Goal: Information Seeking & Learning: Learn about a topic

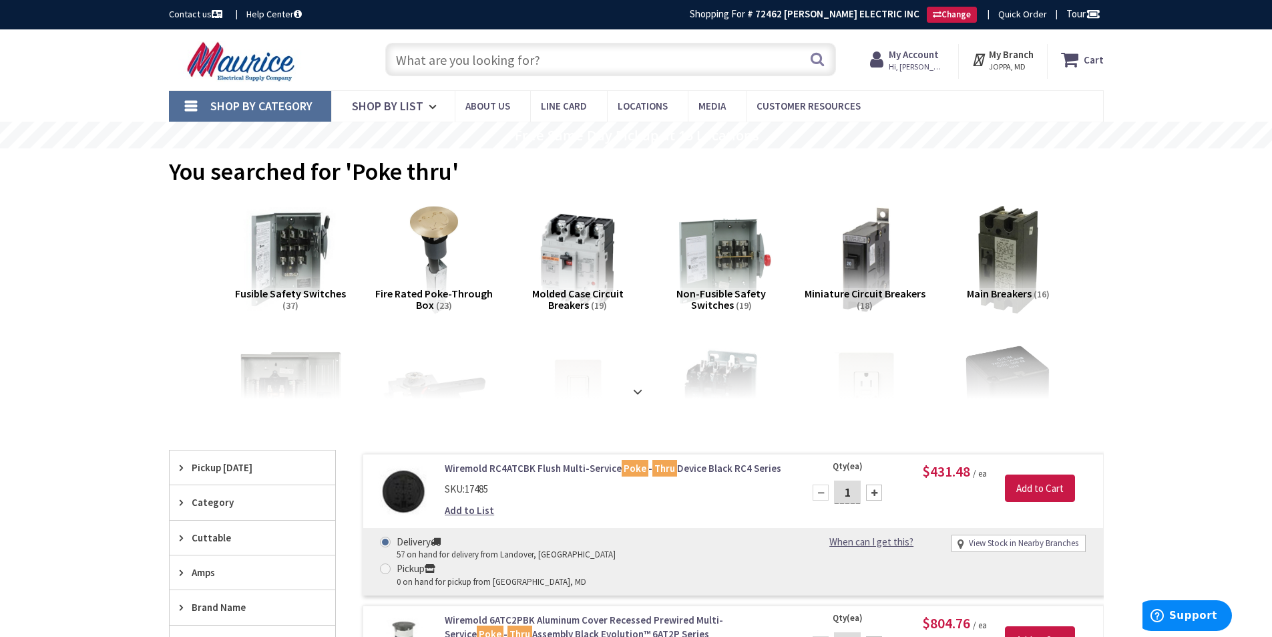
click at [673, 58] on input "text" at bounding box center [610, 59] width 451 height 33
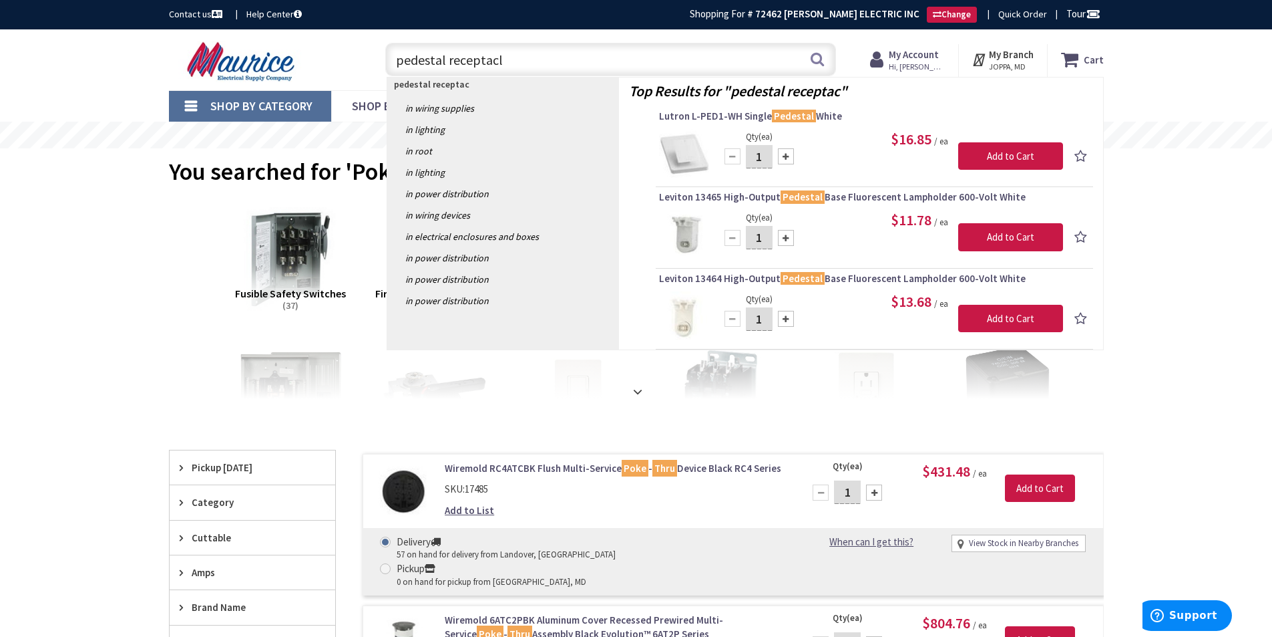
type input "pedestal receptacle"
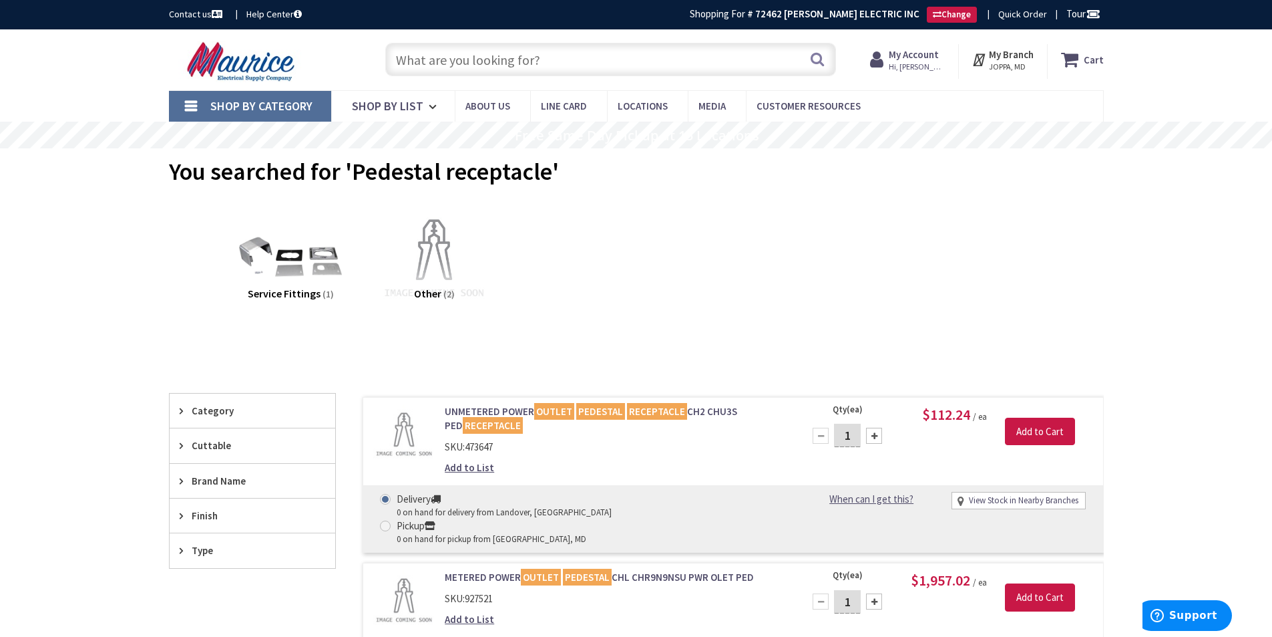
click at [506, 57] on input "text" at bounding box center [610, 59] width 451 height 33
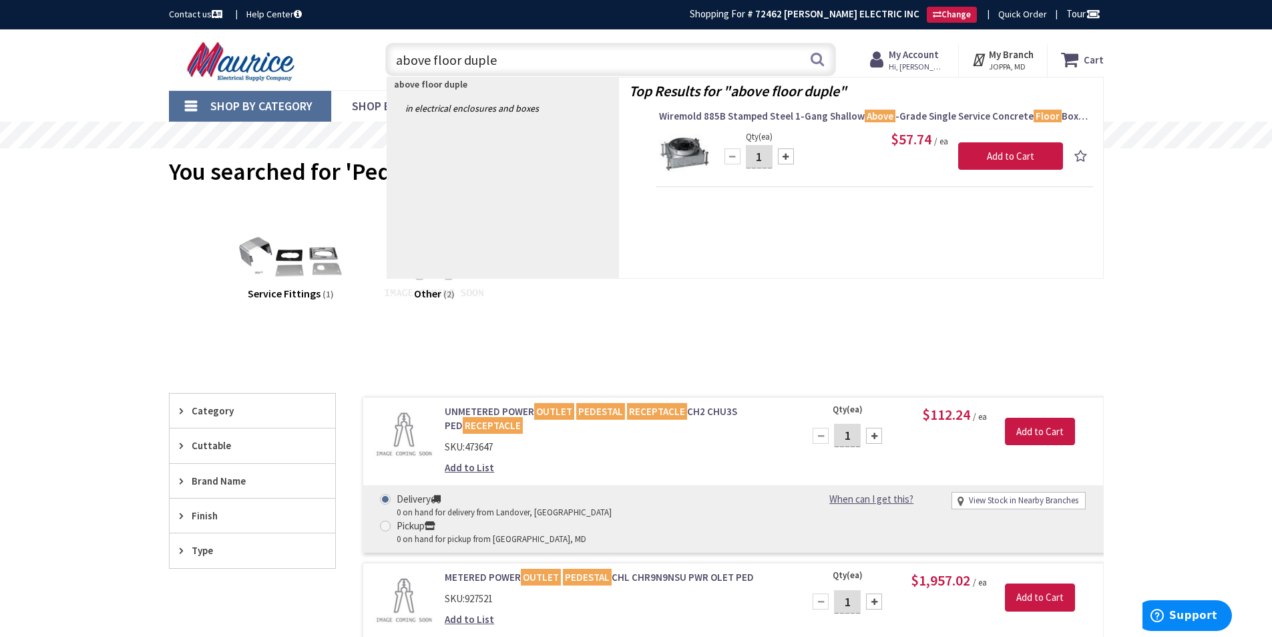
type input "above floor duplex"
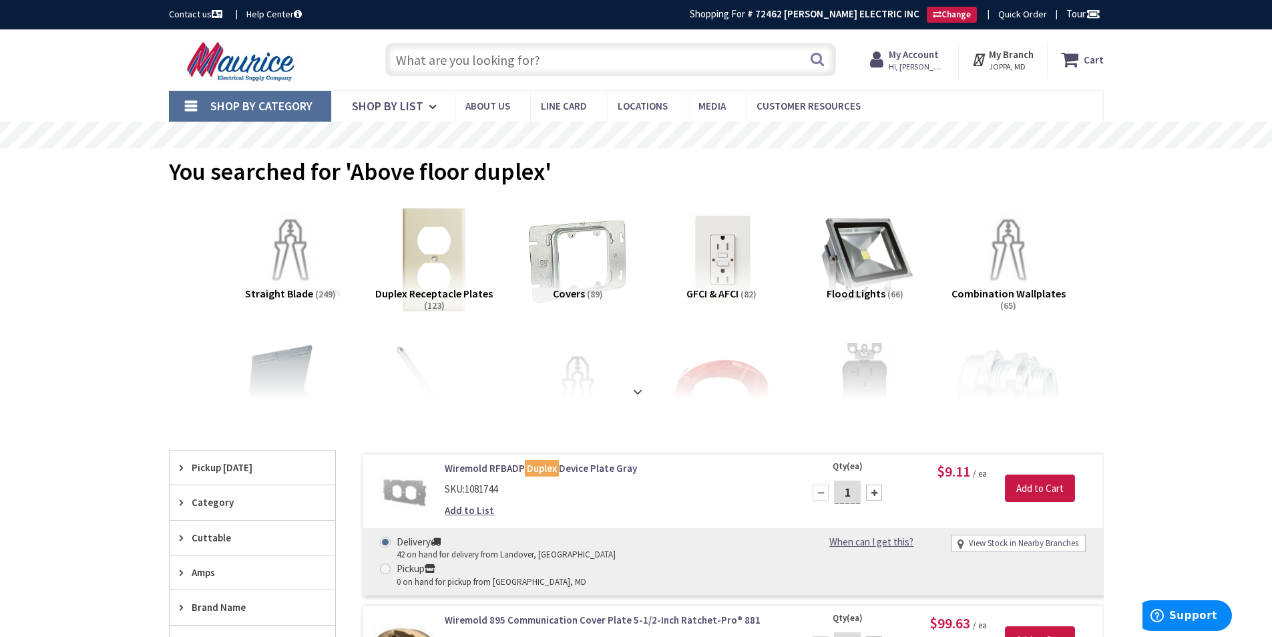
click at [524, 55] on input "text" at bounding box center [610, 59] width 451 height 33
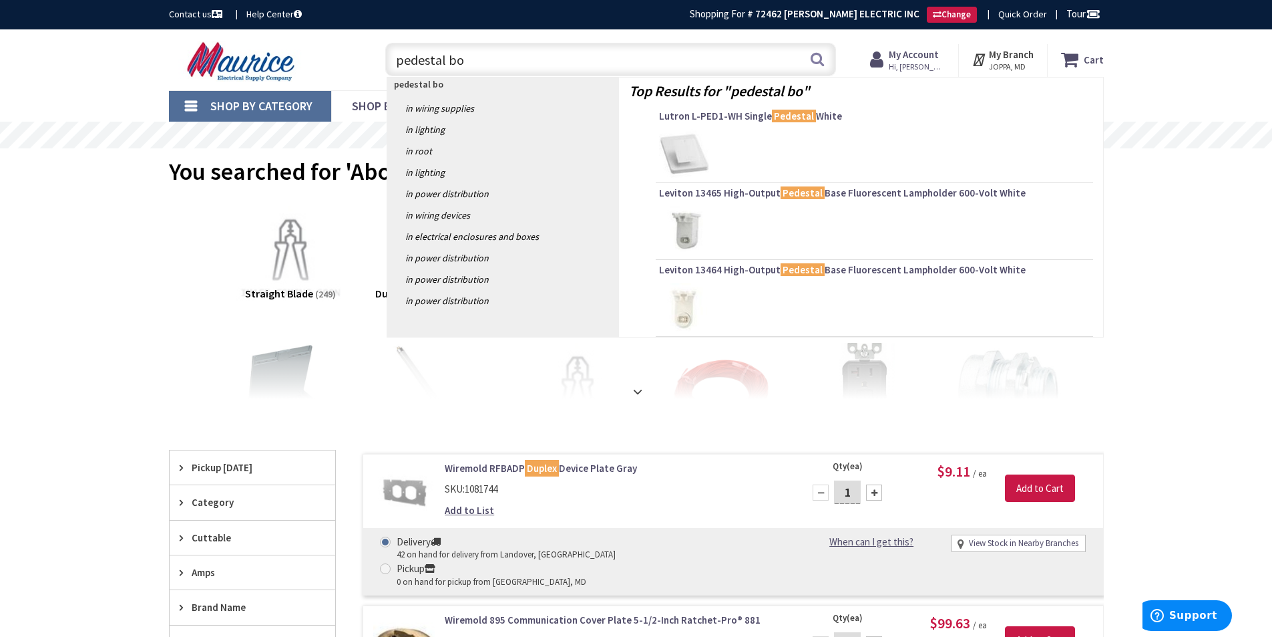
type input "pedestal box"
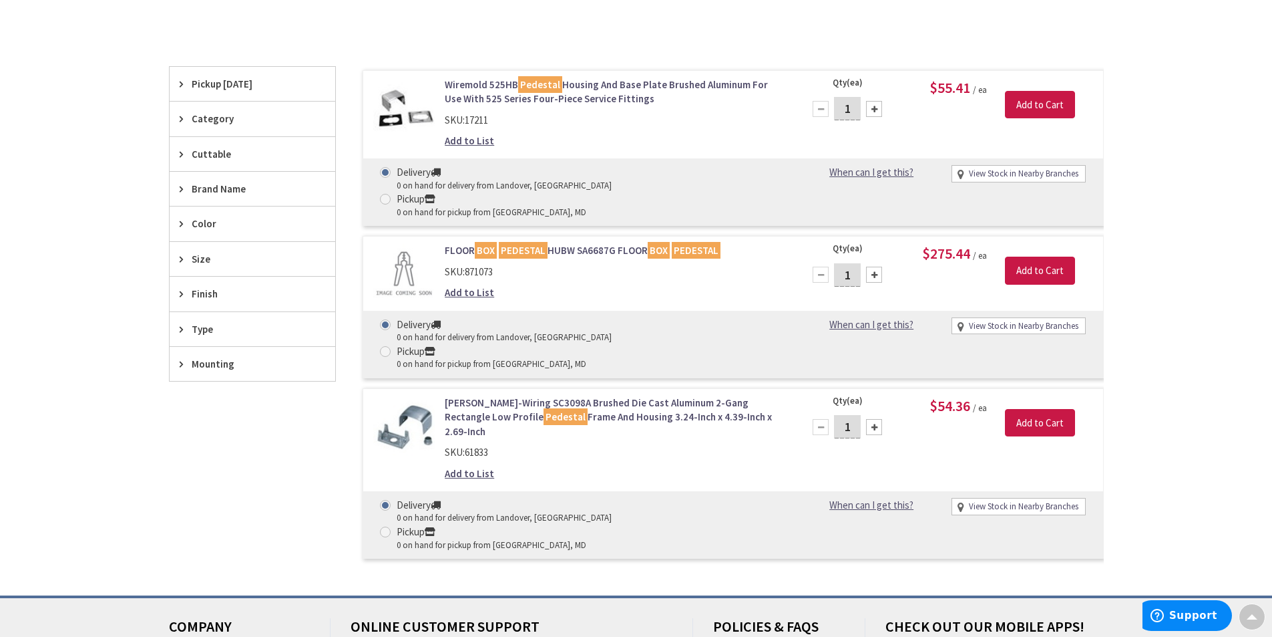
scroll to position [334, 0]
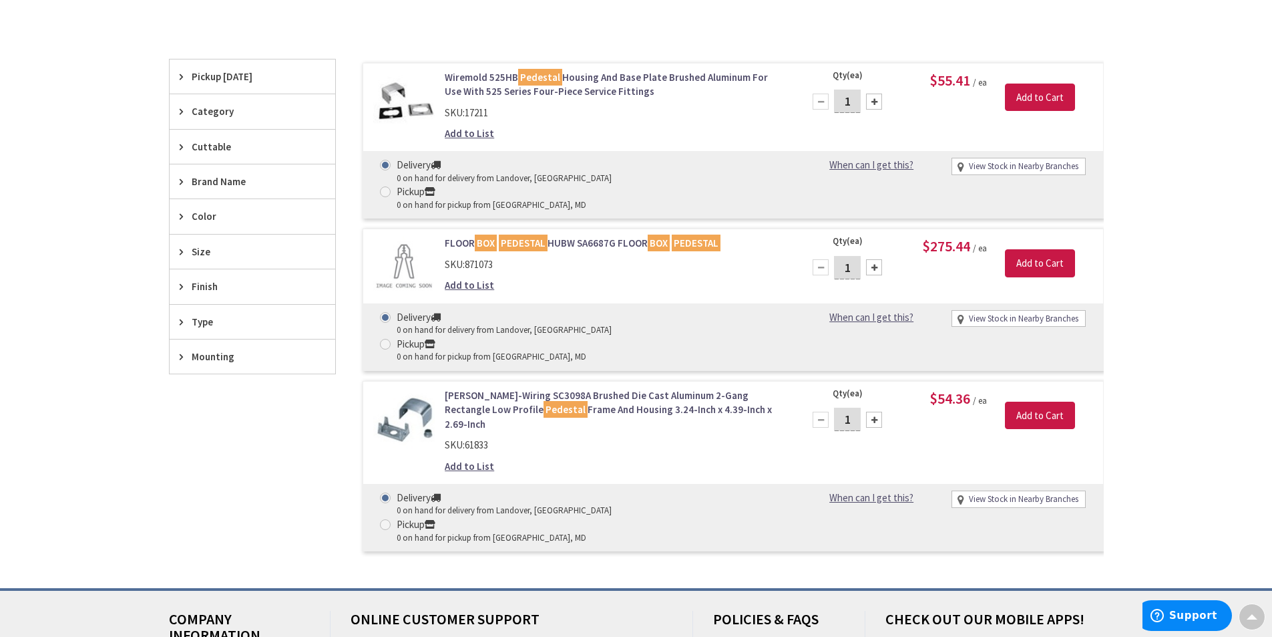
click at [594, 388] on link "Hubbell-Wiring SC3098A Brushed Die Cast Aluminum 2-Gang Rectangle Low Profile P…" at bounding box center [615, 409] width 340 height 43
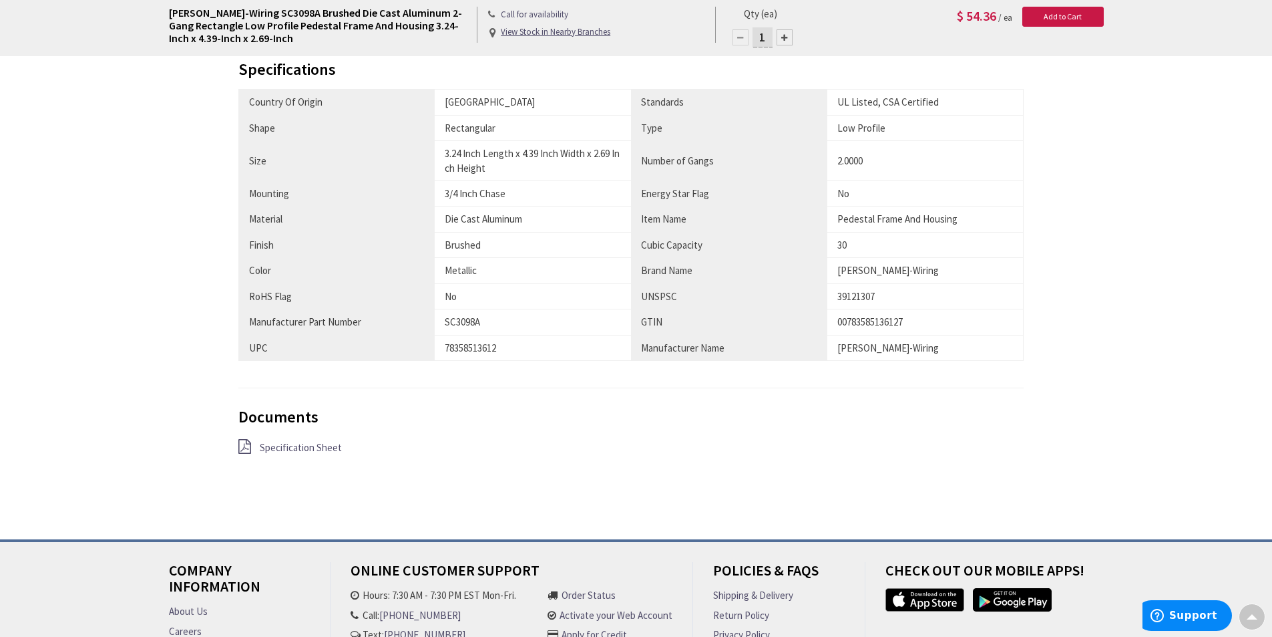
scroll to position [868, 0]
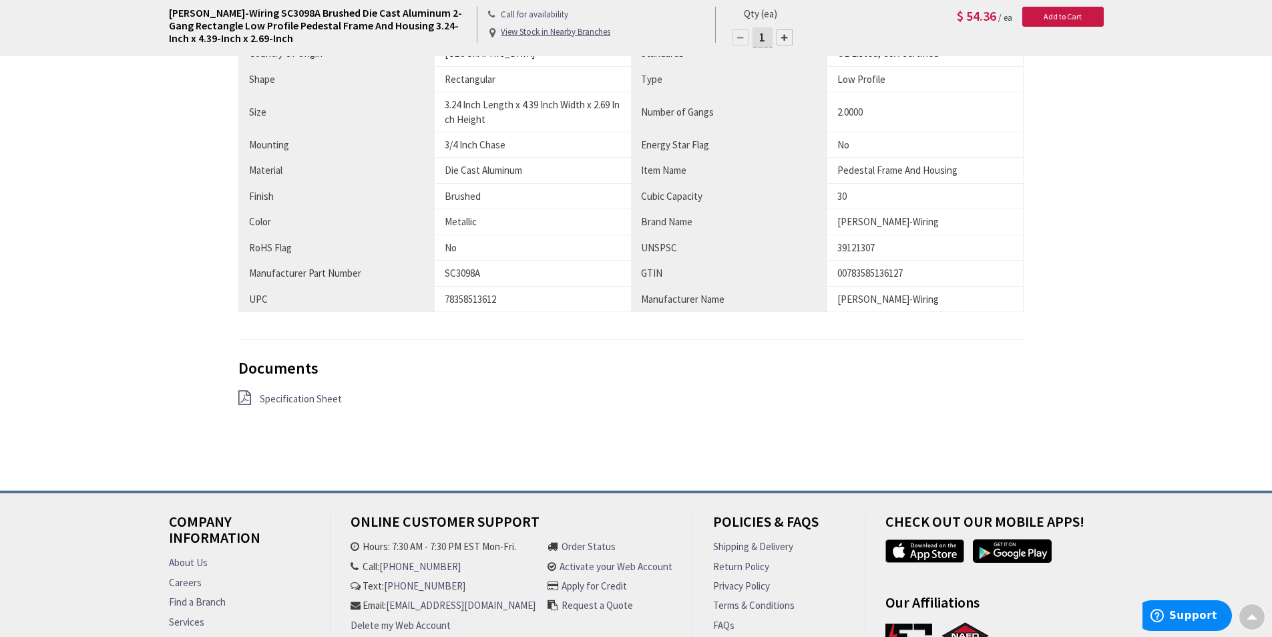
click at [310, 401] on span "Specification Sheet" at bounding box center [301, 398] width 82 height 13
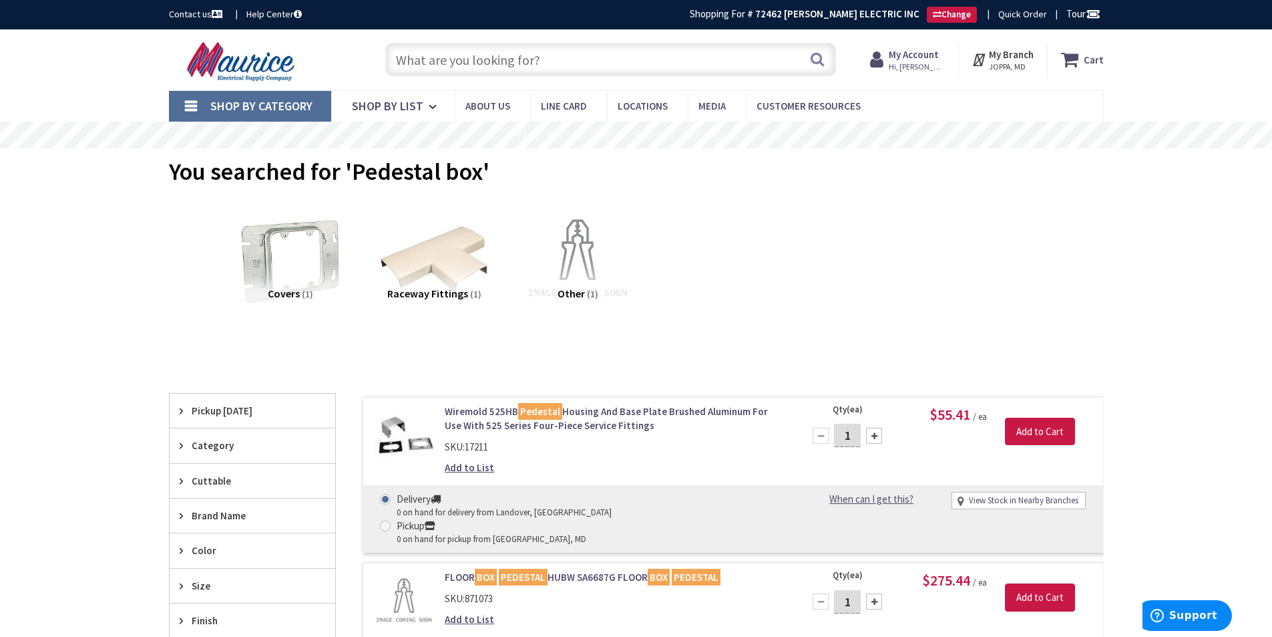
click at [526, 57] on input "text" at bounding box center [610, 59] width 451 height 33
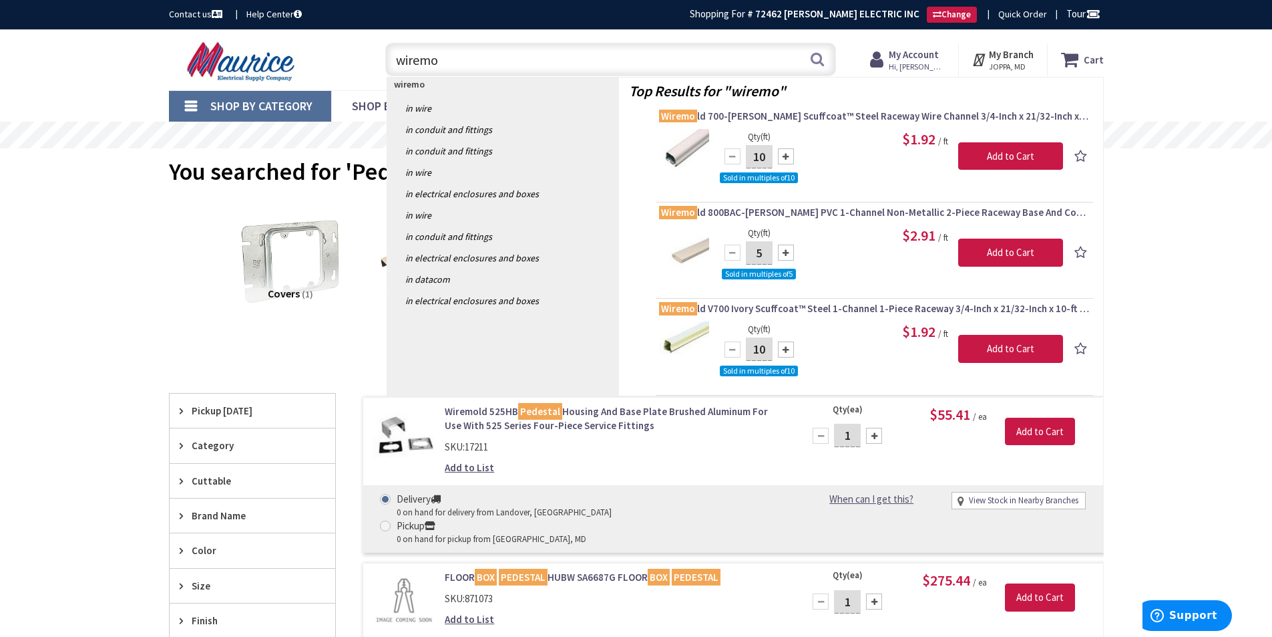
type input "wiremo"
click at [658, 446] on div "SKU: 17211" at bounding box center [615, 447] width 340 height 14
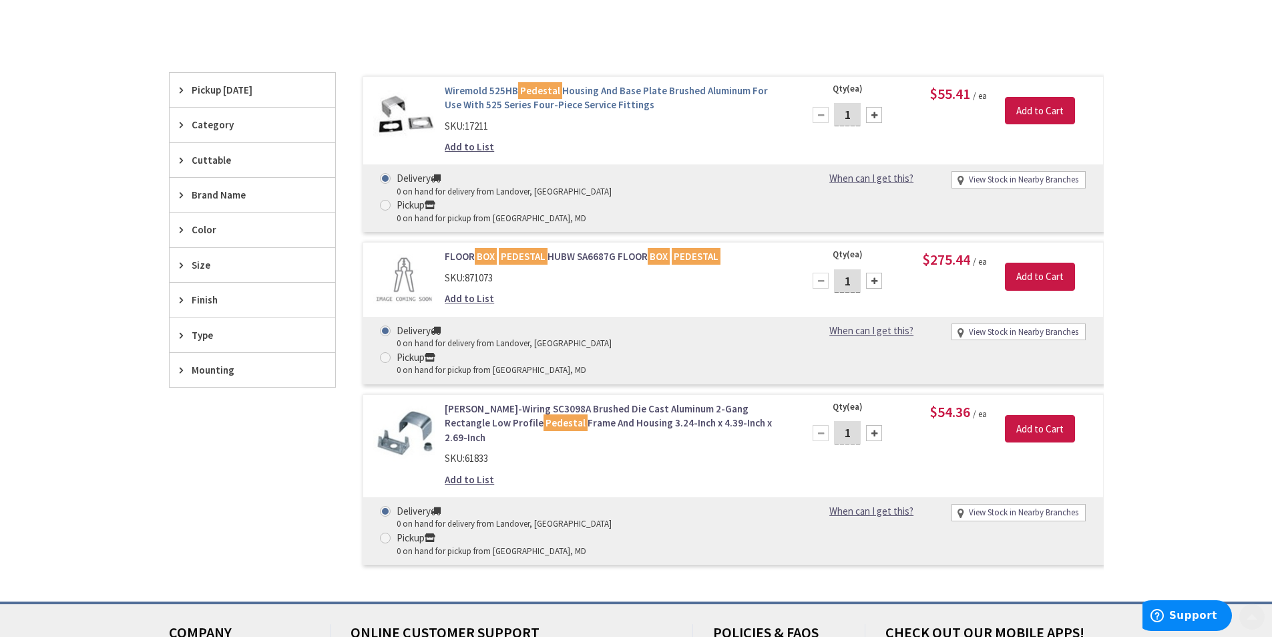
scroll to position [334, 0]
